Goal: Information Seeking & Learning: Learn about a topic

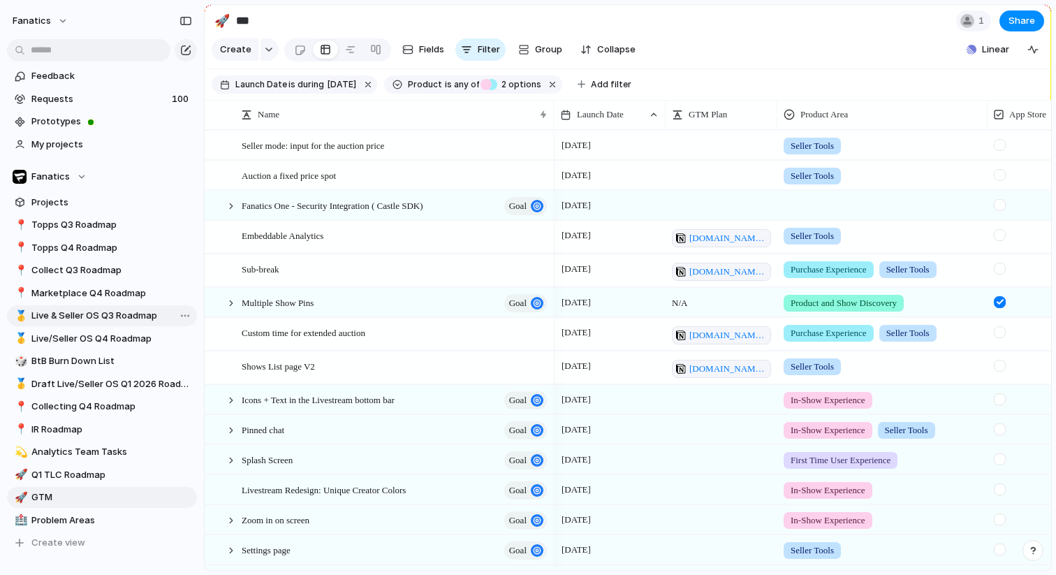
click at [122, 314] on span "Live & Seller OS Q3 Roadmap" at bounding box center [111, 316] width 161 height 14
type input "**********"
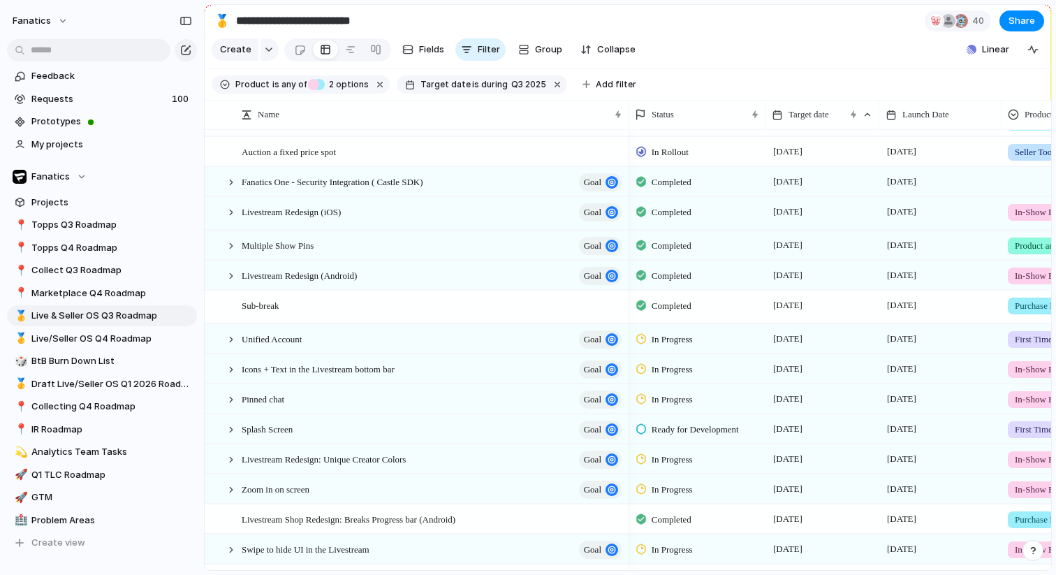
scroll to position [133, 0]
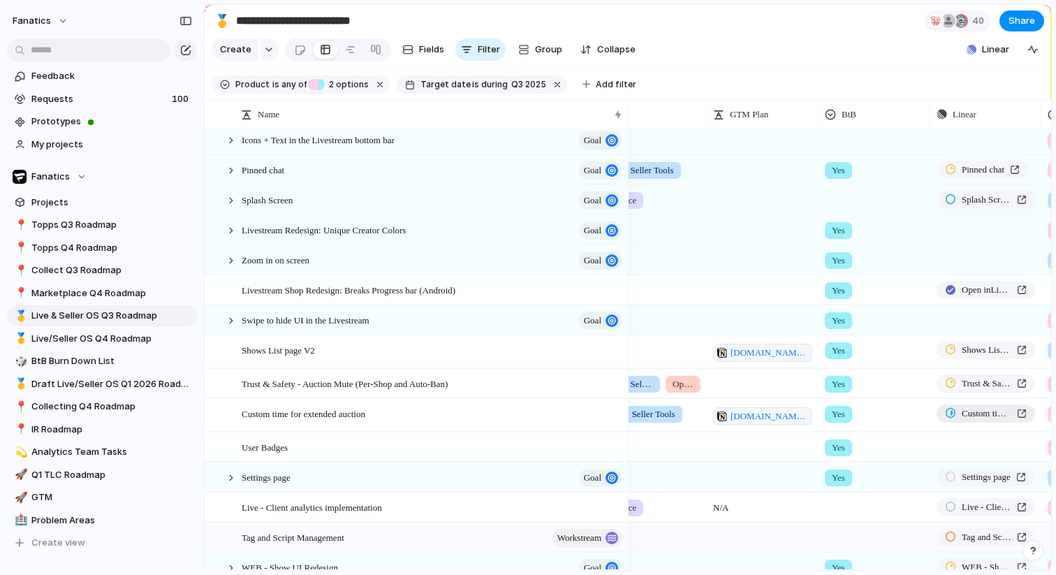
click at [962, 410] on span "Custom time for extended auction" at bounding box center [986, 413] width 50 height 14
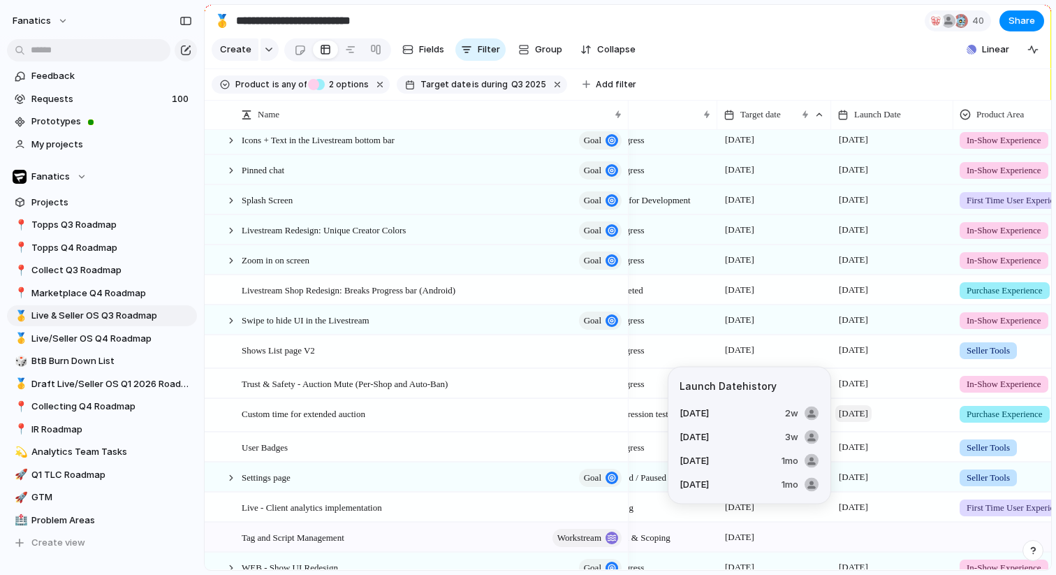
click at [859, 412] on span "[DATE]" at bounding box center [853, 413] width 36 height 17
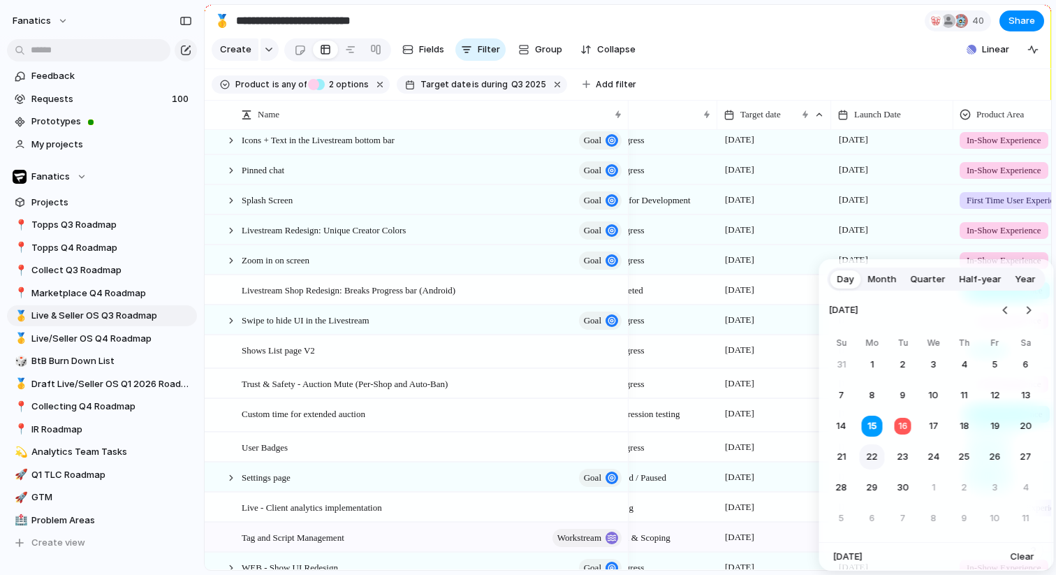
click at [875, 459] on button "22" at bounding box center [871, 456] width 25 height 25
